Goal: Transaction & Acquisition: Purchase product/service

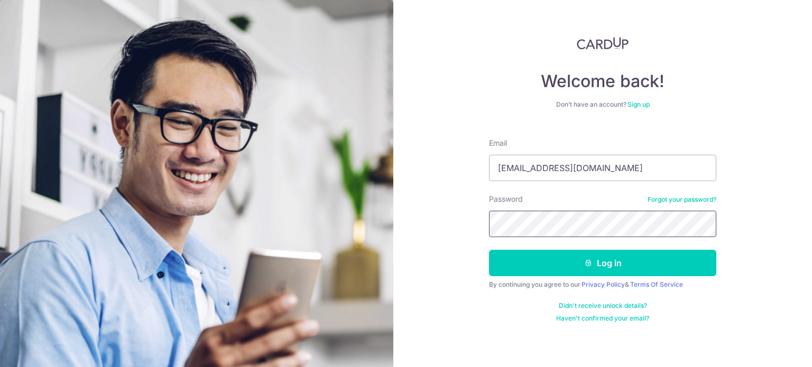
click at [489, 250] on button "Log in" at bounding box center [602, 263] width 227 height 26
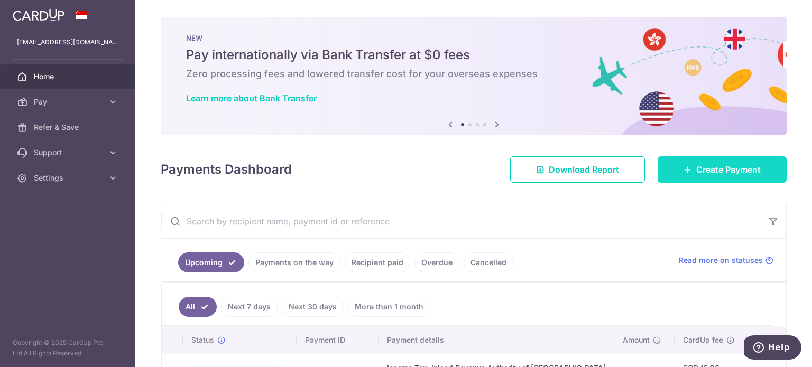
click at [702, 176] on link "Create Payment" at bounding box center [721, 169] width 129 height 26
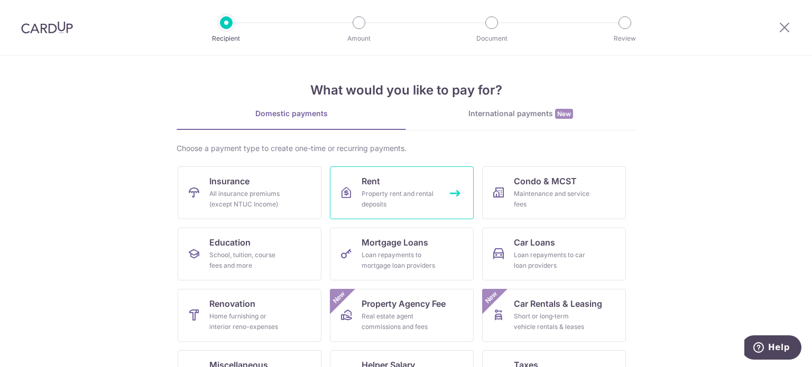
click at [361, 191] on div "Property rent and rental deposits" at bounding box center [399, 199] width 76 height 21
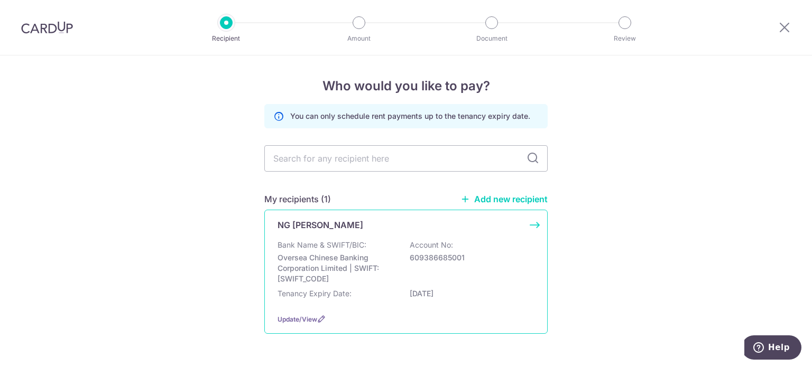
click at [352, 236] on div "NG SIEW KIM Bank Name & SWIFT/BIC: Oversea Chinese Banking Corporation Limited …" at bounding box center [405, 272] width 283 height 124
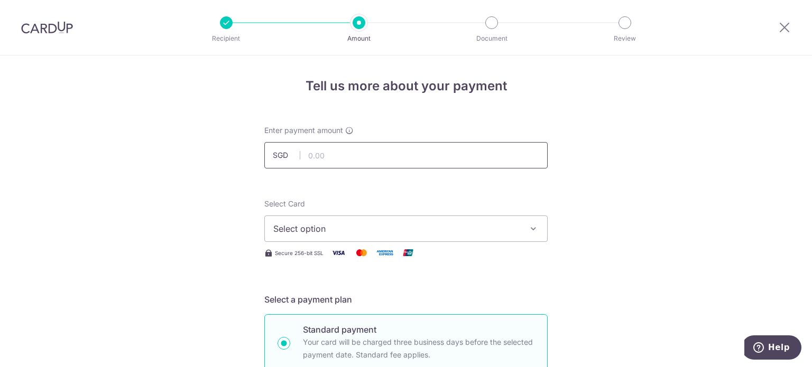
click at [347, 163] on input "text" at bounding box center [405, 155] width 283 height 26
type input "3,300.00"
click at [310, 228] on span "Select option" at bounding box center [396, 228] width 246 height 13
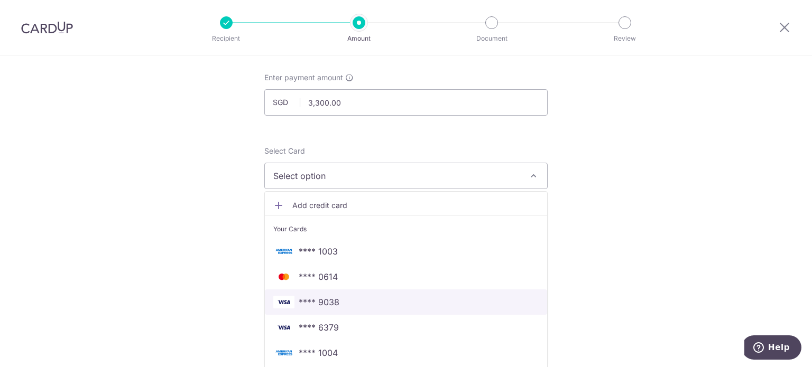
scroll to position [106, 0]
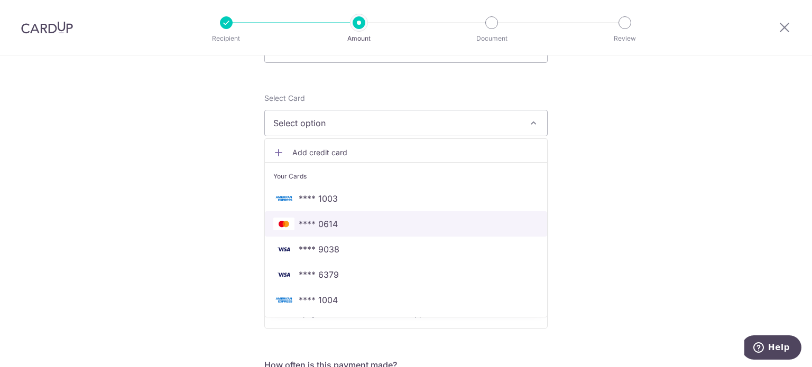
click at [335, 228] on span "**** 0614" at bounding box center [405, 224] width 265 height 13
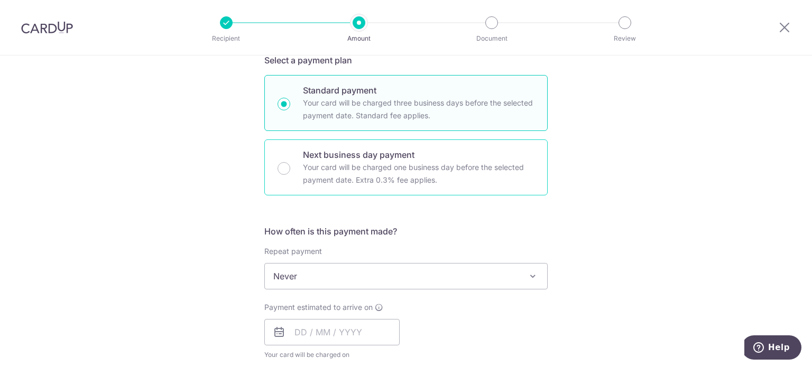
scroll to position [264, 0]
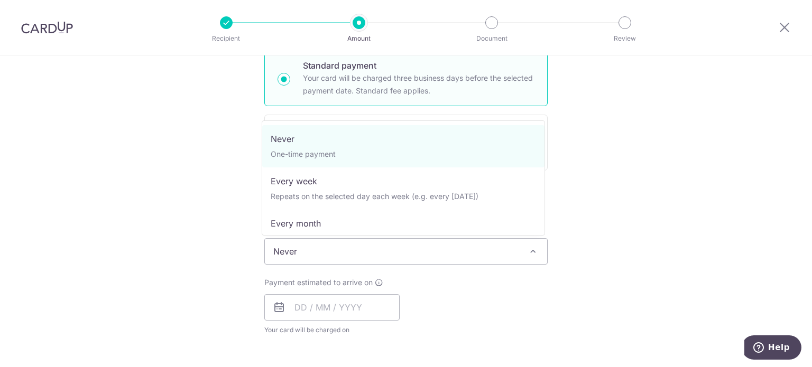
click at [324, 254] on span "Never" at bounding box center [406, 251] width 282 height 25
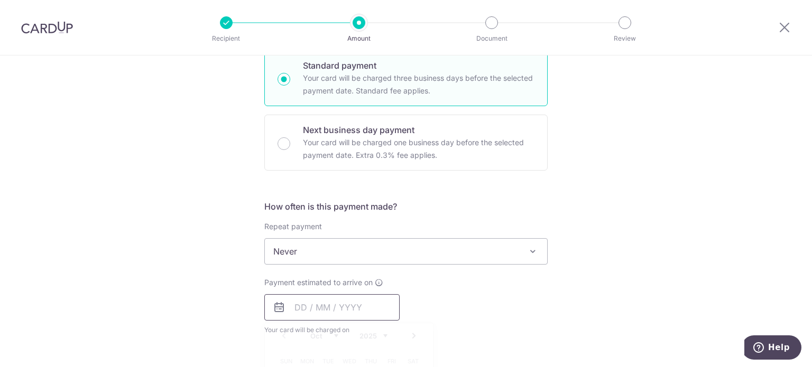
click at [310, 300] on input "text" at bounding box center [331, 307] width 135 height 26
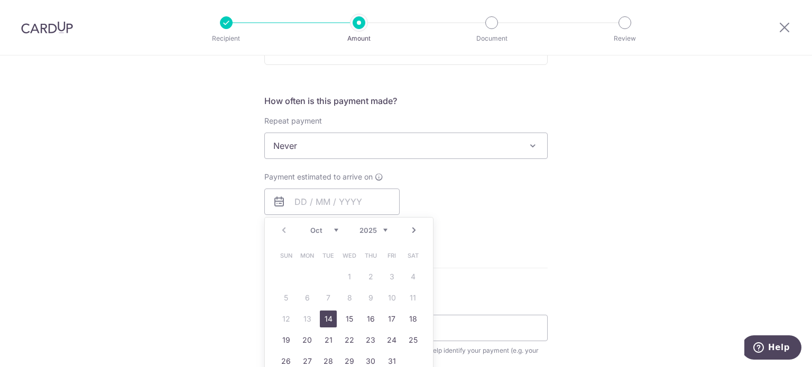
click at [327, 319] on link "14" at bounding box center [328, 319] width 17 height 17
type input "[DATE]"
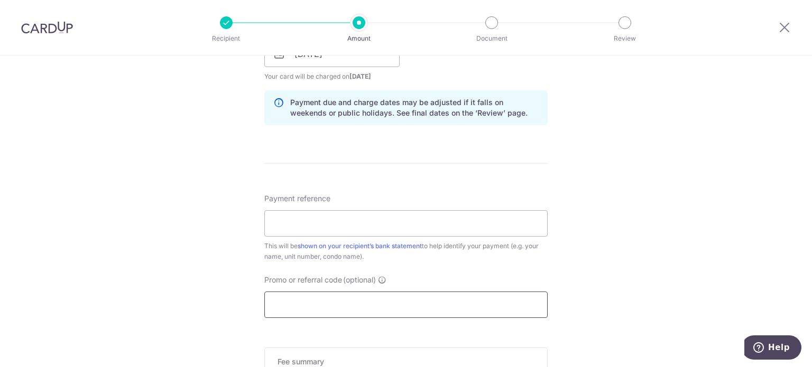
scroll to position [528, 0]
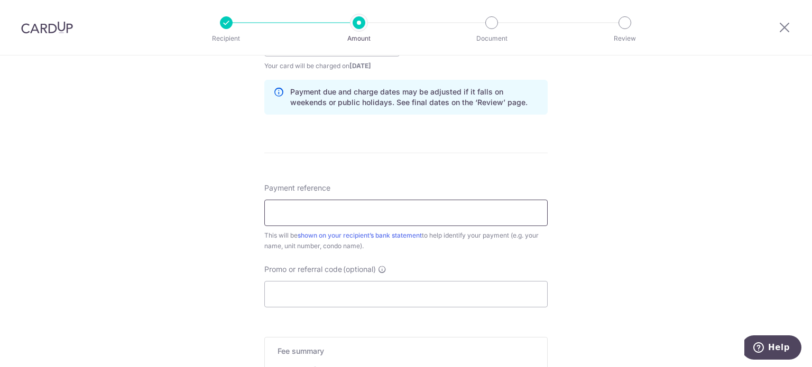
click at [309, 220] on input "Payment reference" at bounding box center [405, 213] width 283 height 26
type input "Rent for Hillier"
click at [302, 297] on input "Promo or referral code (optional)" at bounding box center [405, 294] width 283 height 26
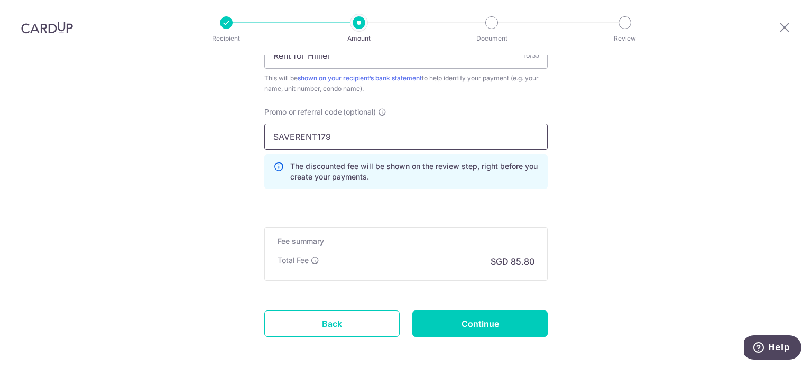
scroll to position [687, 0]
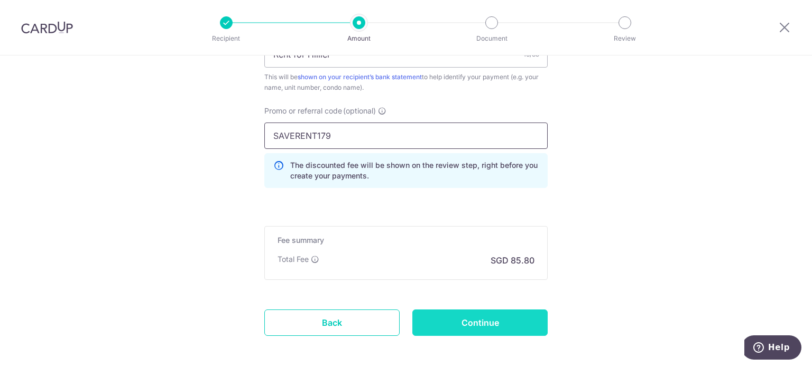
type input "SAVERENT179"
click at [453, 321] on input "Continue" at bounding box center [479, 323] width 135 height 26
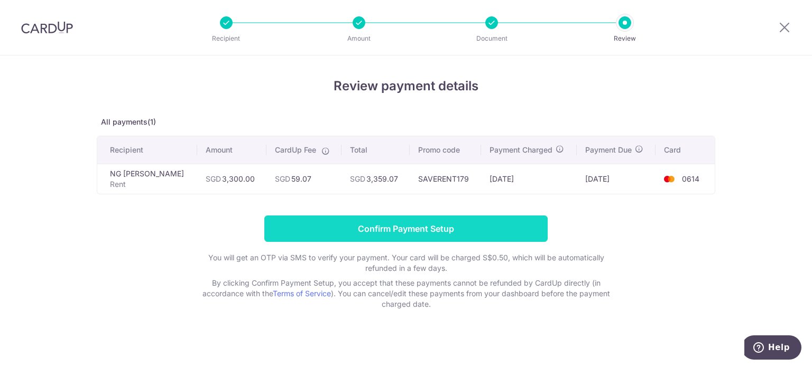
click at [378, 227] on input "Confirm Payment Setup" at bounding box center [405, 229] width 283 height 26
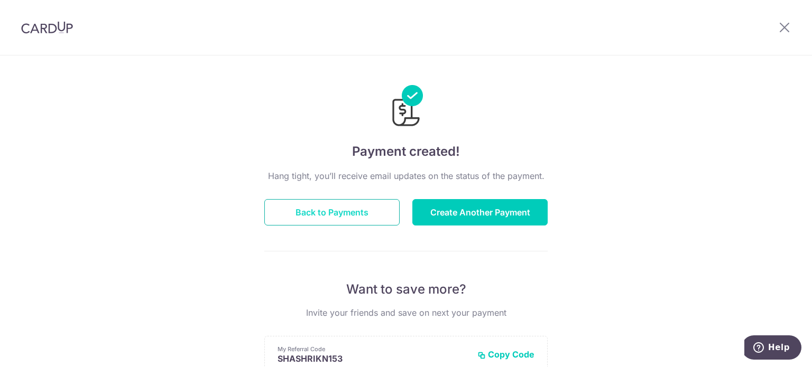
click at [348, 216] on button "Back to Payments" at bounding box center [331, 212] width 135 height 26
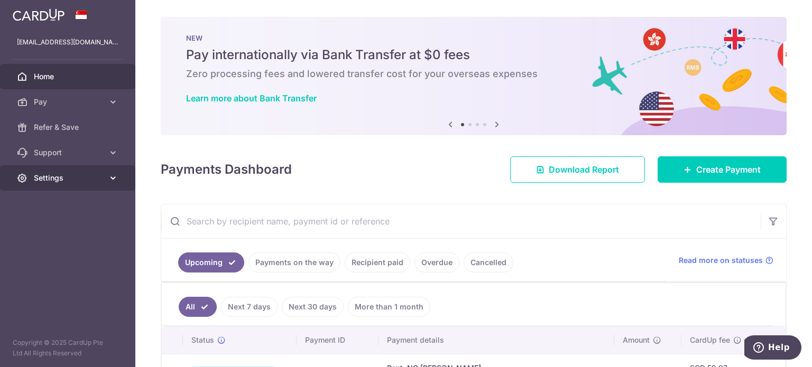
click at [51, 184] on link "Settings" at bounding box center [67, 177] width 135 height 25
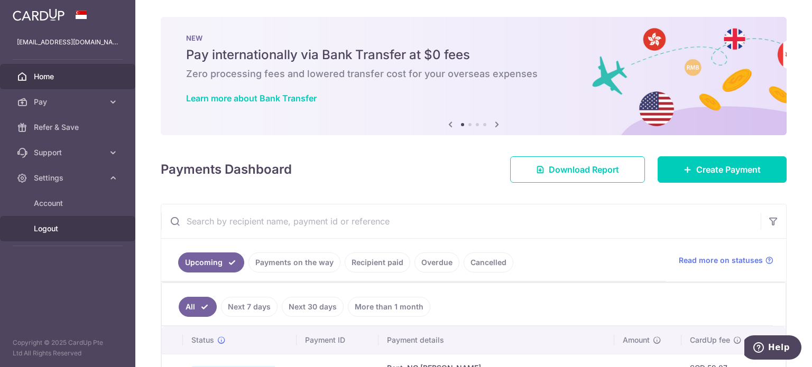
click at [52, 232] on span "Logout" at bounding box center [69, 228] width 70 height 11
